Goal: Information Seeking & Learning: Learn about a topic

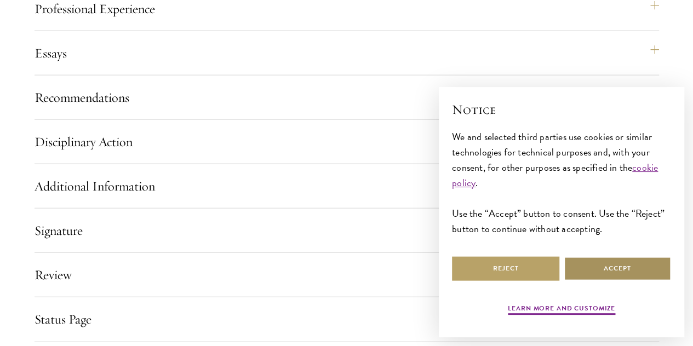
click at [580, 259] on button "Accept" at bounding box center [616, 268] width 107 height 25
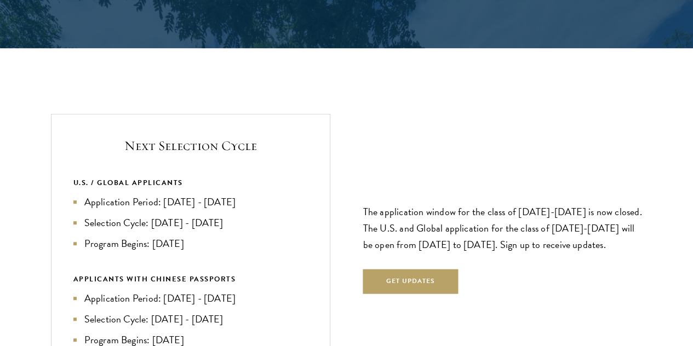
scroll to position [2245, 0]
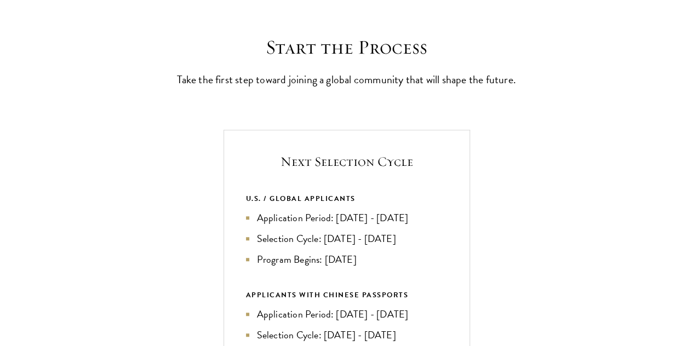
scroll to position [345, 0]
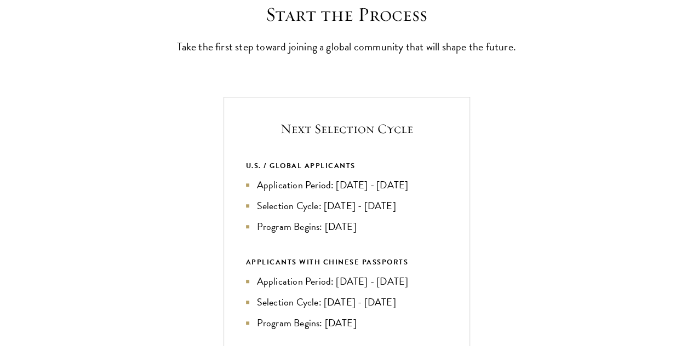
scroll to position [318, 0]
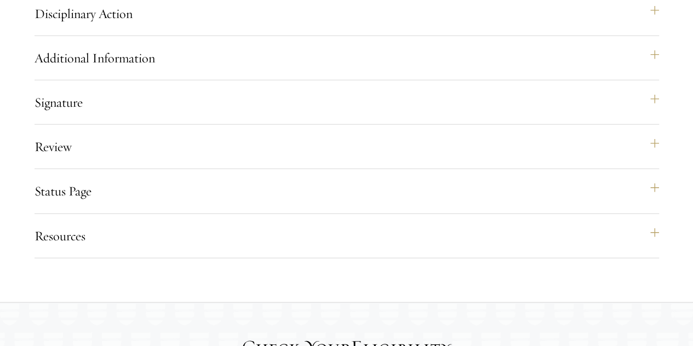
scroll to position [1287, 0]
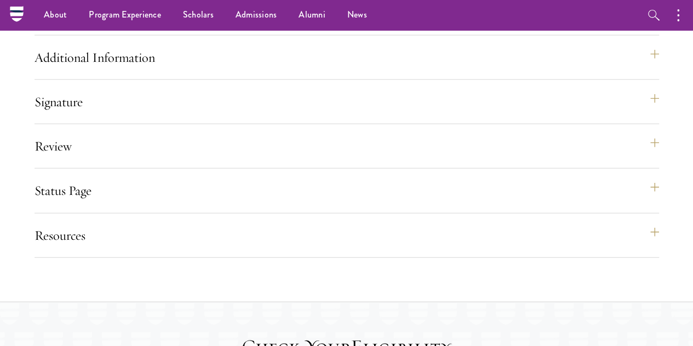
scroll to position [1207, 0]
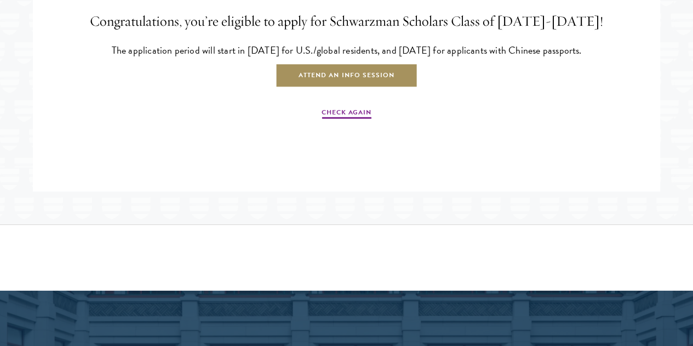
scroll to position [1854, 0]
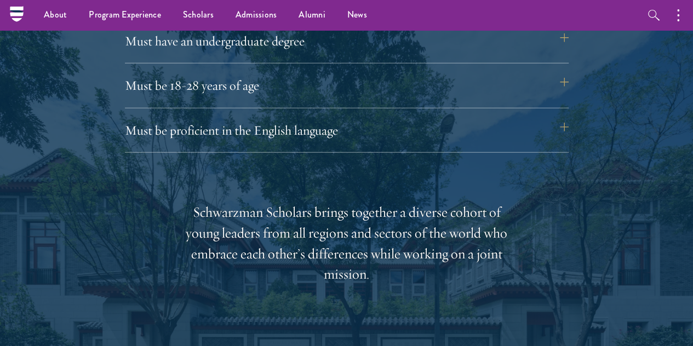
scroll to position [1375, 0]
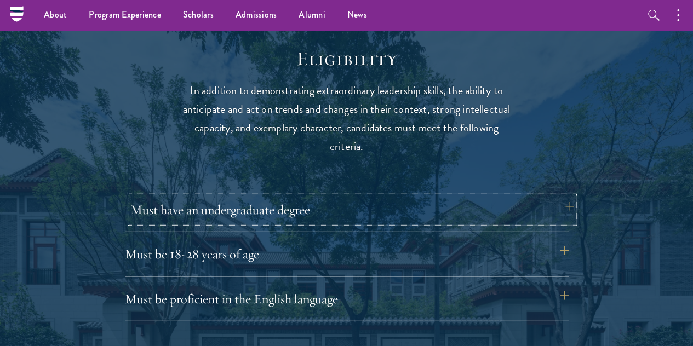
click at [399, 208] on button "Must have an undergraduate degree" at bounding box center [351, 210] width 443 height 26
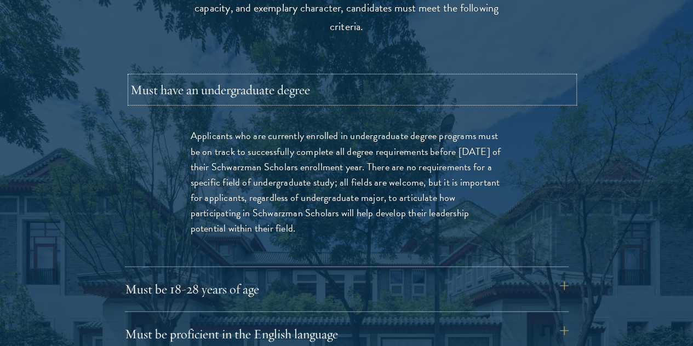
scroll to position [1495, 0]
click at [369, 282] on button "Must be 18-28 years of age" at bounding box center [351, 288] width 443 height 26
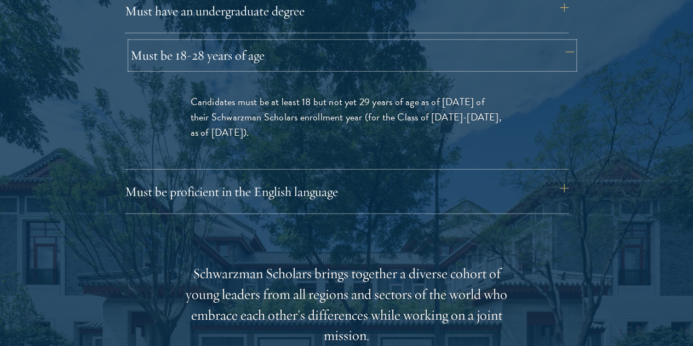
scroll to position [1574, 0]
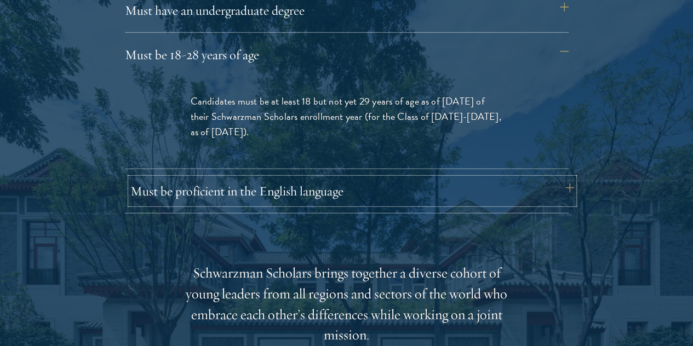
click at [320, 178] on button "Must be proficient in the English language" at bounding box center [351, 191] width 443 height 26
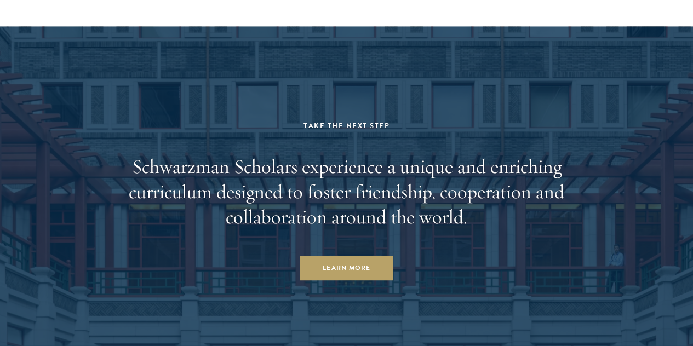
scroll to position [5684, 0]
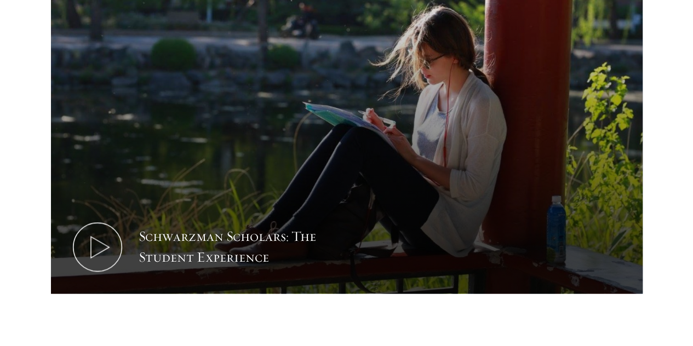
scroll to position [647, 0]
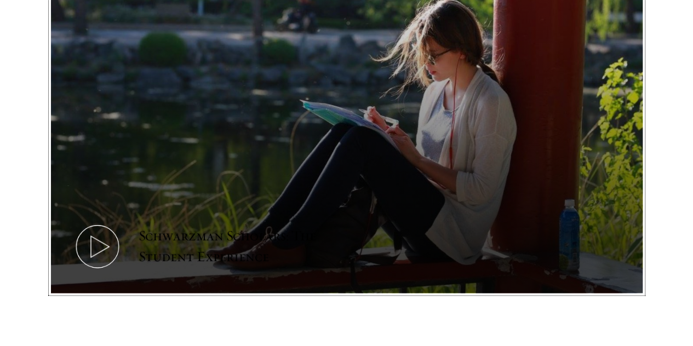
click at [122, 222] on icon at bounding box center [97, 246] width 49 height 49
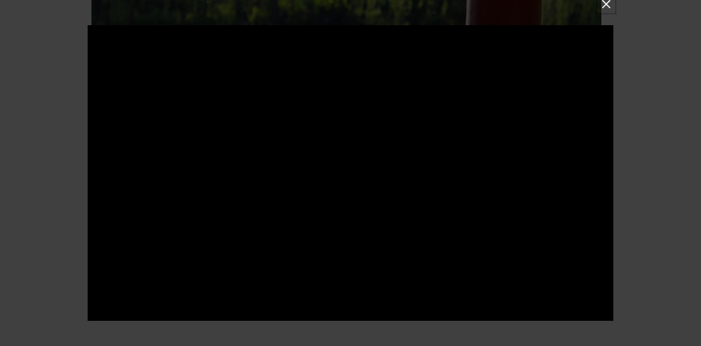
click at [608, 8] on button at bounding box center [606, 4] width 14 height 14
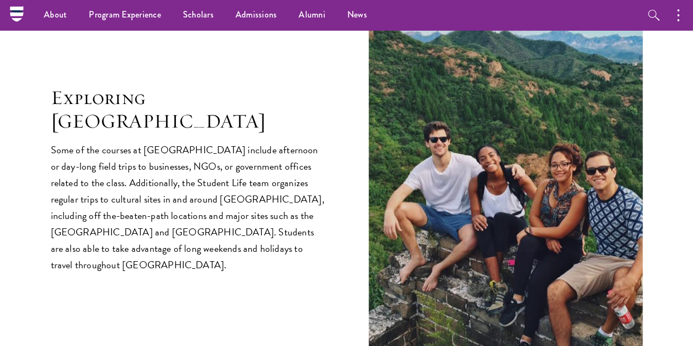
scroll to position [2036, 0]
